Goal: Submit feedback/report problem: Submit feedback/report problem

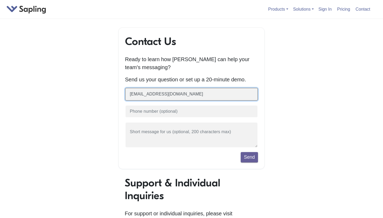
type input "[EMAIL_ADDRESS][DOMAIN_NAME]"
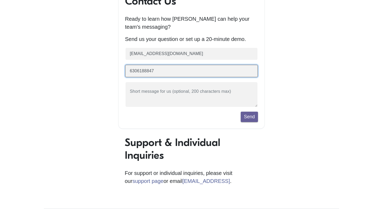
scroll to position [41, 0]
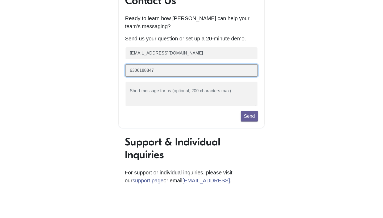
type input "6306188847"
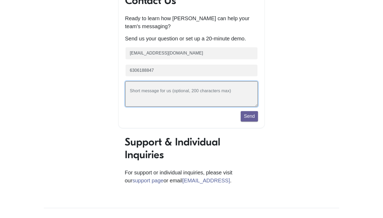
click at [199, 97] on textarea at bounding box center [191, 94] width 133 height 26
paste textarea "Hi!, I’m [PERSON_NAME], a full-time UGC creator specializing in product reviews…"
type textarea "Hi!, I’m [PERSON_NAME], a full-time UGC creator specializing in product reviews…"
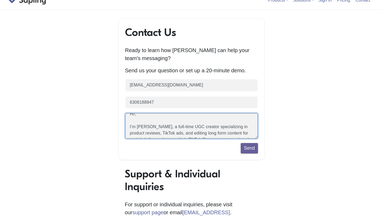
scroll to position [0, 0]
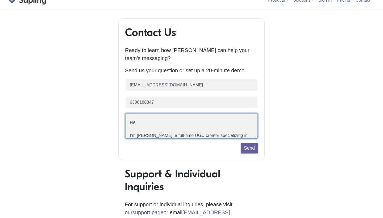
drag, startPoint x: 164, startPoint y: 131, endPoint x: 124, endPoint y: 119, distance: 41.1
click at [124, 119] on div "Contact Us Ready to learn how [PERSON_NAME] can help your team's messaging? Sen…" at bounding box center [191, 89] width 146 height 142
paste textarea "[URL][DOMAIN_NAME]"
type textarea "portfolio - [URL][DOMAIN_NAME] I am very interested in creating UGC for you guy…"
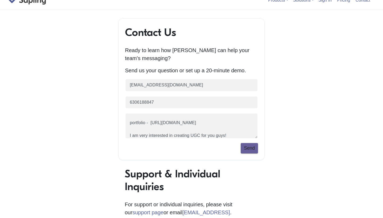
click at [249, 151] on button "Send" at bounding box center [249, 148] width 17 height 10
